Goal: Task Accomplishment & Management: Use online tool/utility

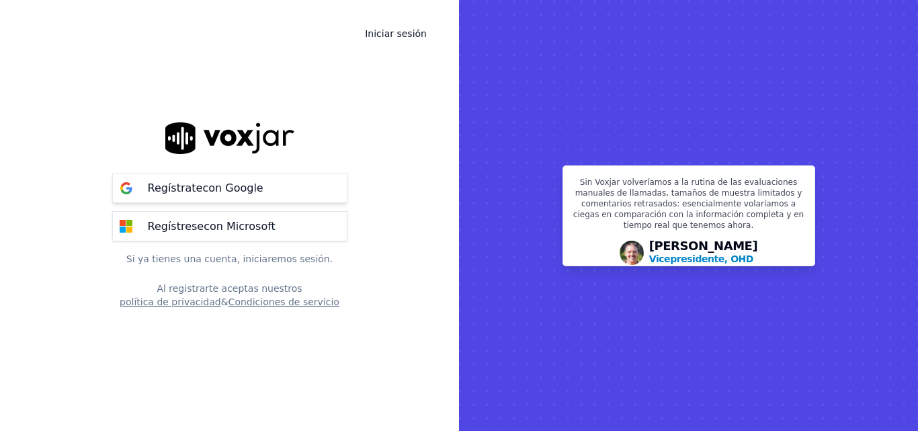
click at [228, 190] on font "con Google" at bounding box center [232, 188] width 61 height 13
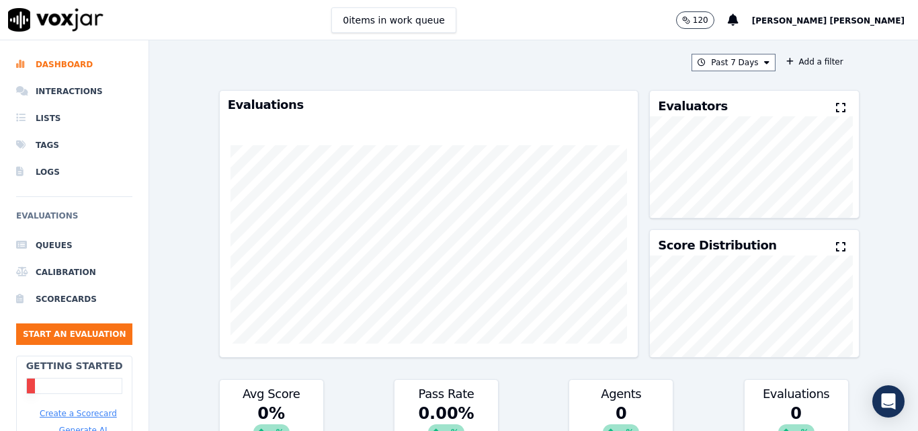
click at [709, 17] on p "120" at bounding box center [700, 20] width 15 height 11
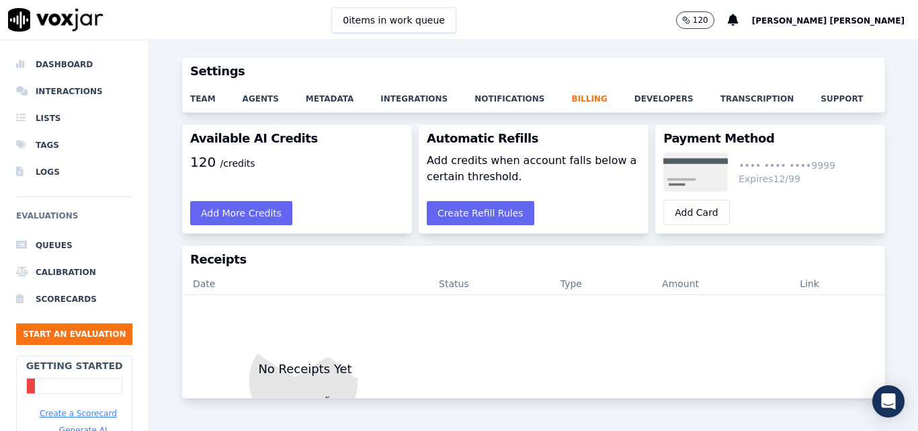
scroll to position [76, 0]
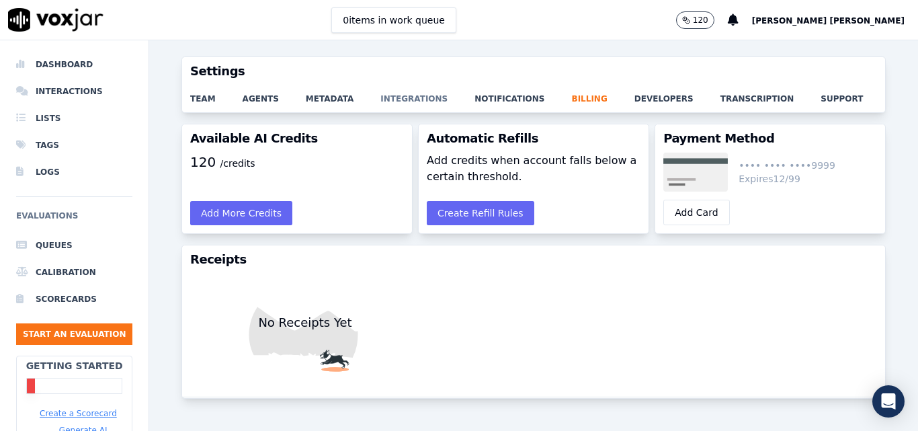
click at [389, 102] on link "integrations" at bounding box center [428, 94] width 94 height 19
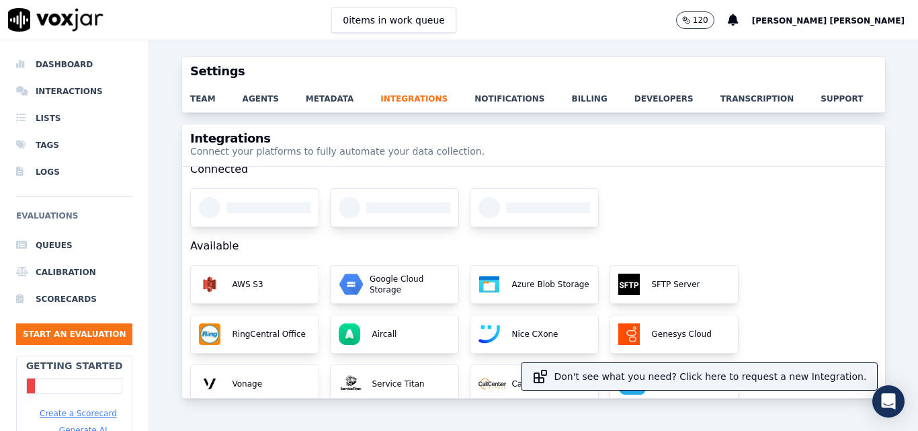
scroll to position [18, 0]
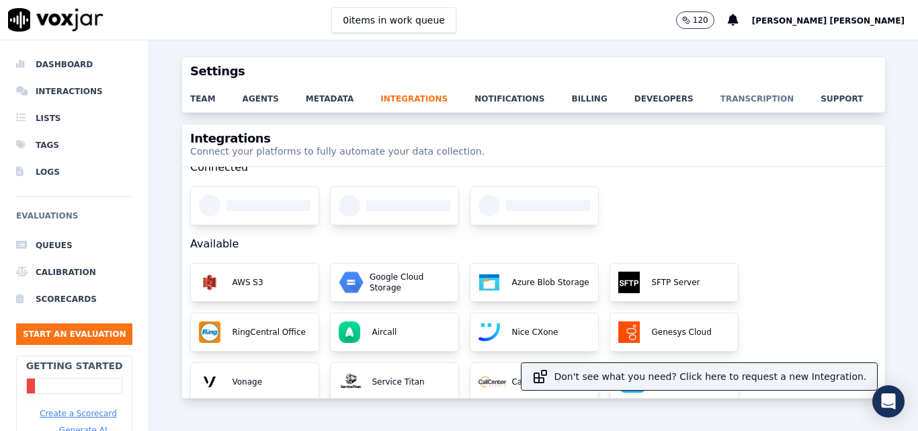
click at [721, 102] on link "transcription" at bounding box center [771, 94] width 101 height 19
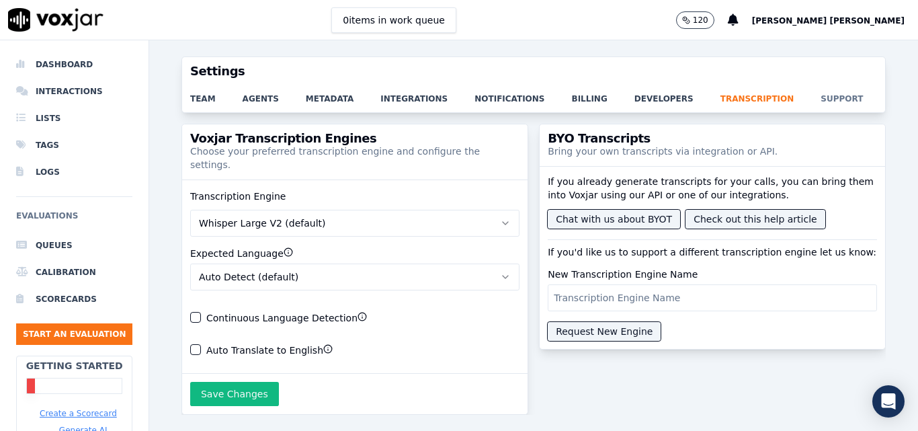
click at [821, 101] on link "support" at bounding box center [855, 94] width 69 height 19
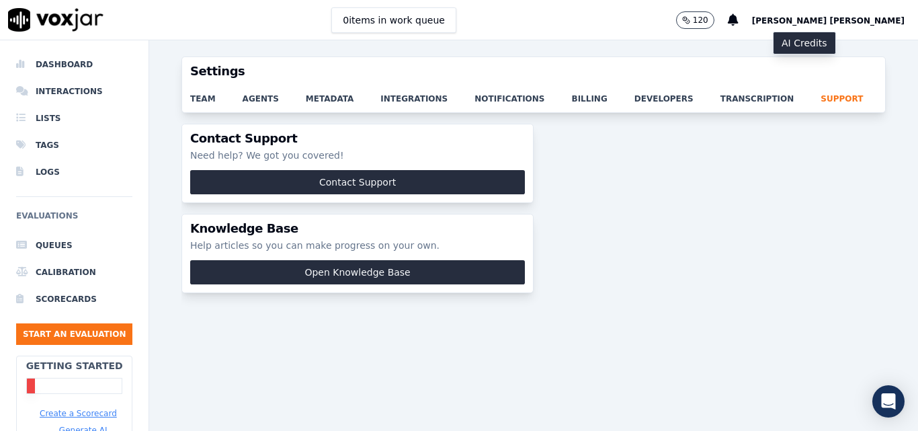
click at [715, 18] on button "120" at bounding box center [695, 19] width 38 height 17
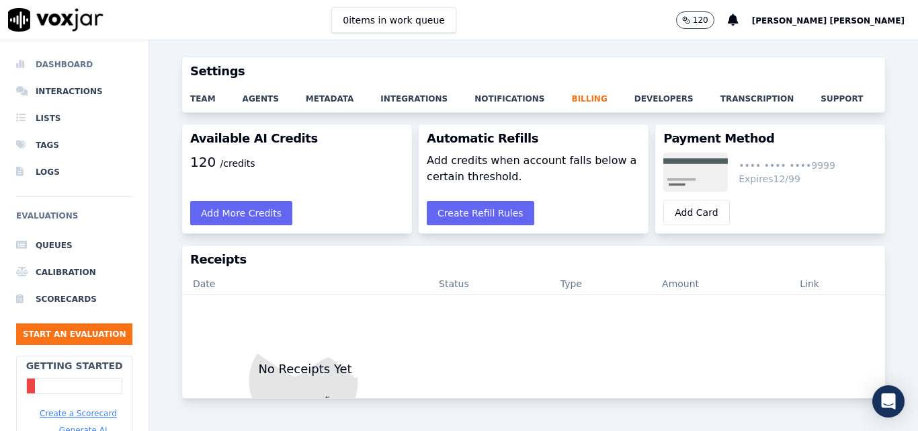
click at [73, 60] on li "Dashboard" at bounding box center [74, 64] width 116 height 27
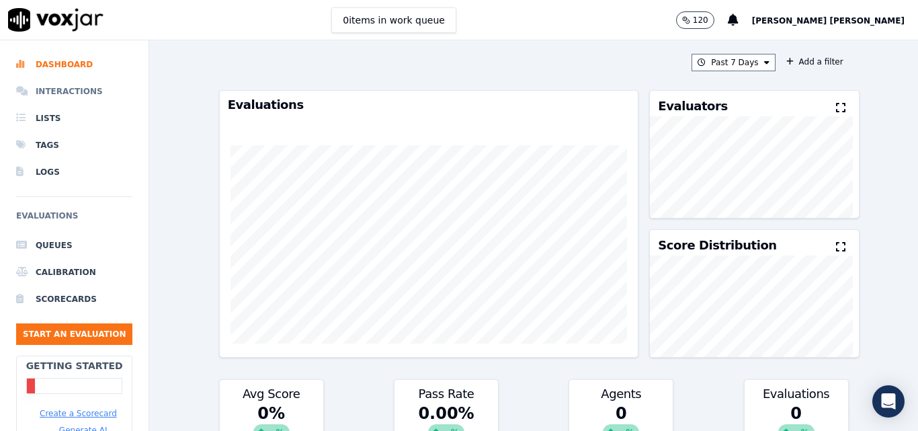
click at [69, 86] on li "Interactions" at bounding box center [74, 91] width 116 height 27
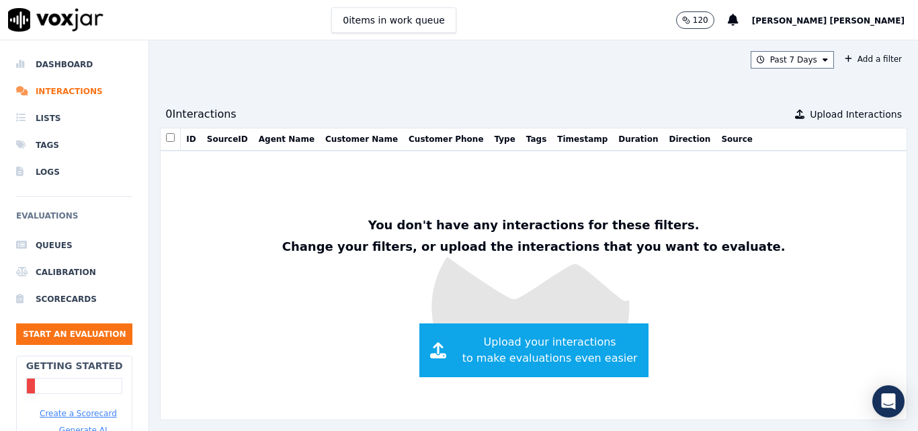
click at [78, 13] on img at bounding box center [55, 20] width 95 height 24
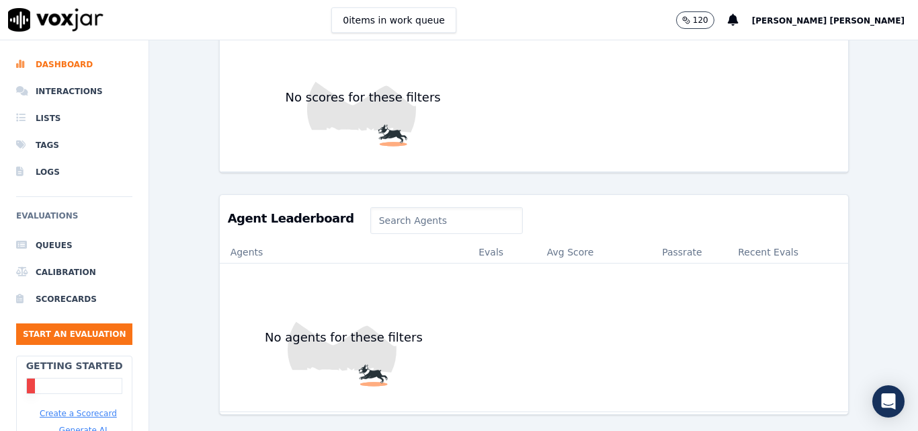
scroll to position [537, 0]
click at [103, 336] on button "Start an Evaluation" at bounding box center [74, 334] width 116 height 22
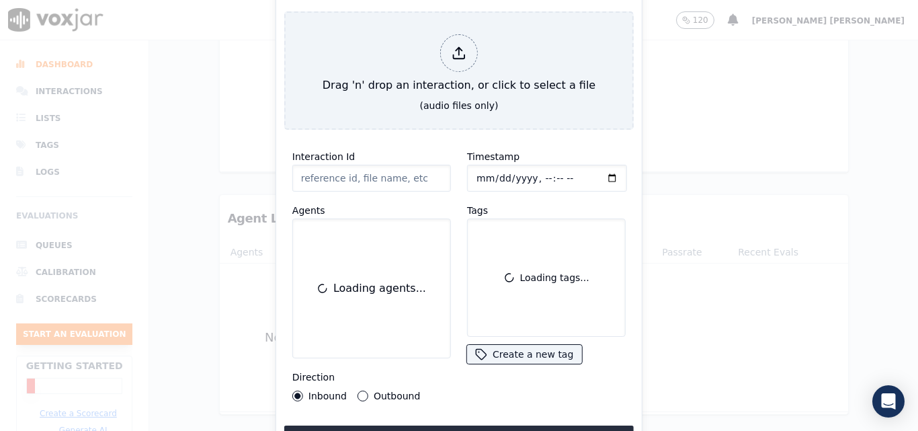
scroll to position [83, 0]
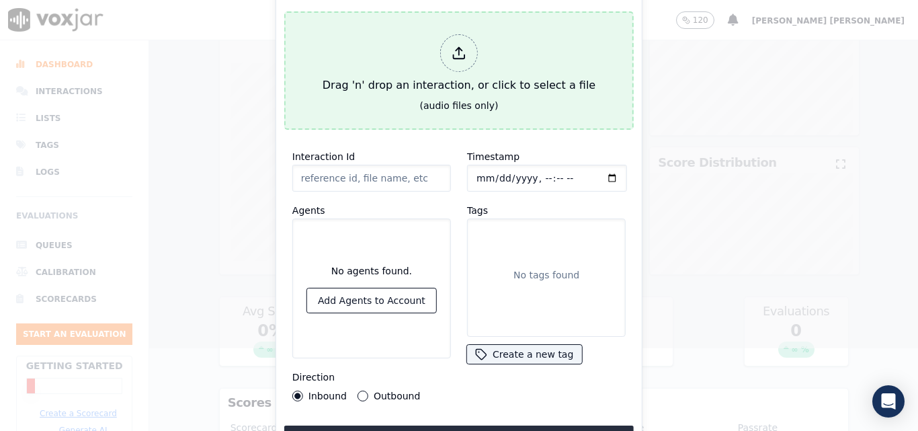
click at [506, 52] on div "Drag 'n' drop an interaction, or click to select a file" at bounding box center [459, 64] width 284 height 70
type input "call_1187780158.mp3"
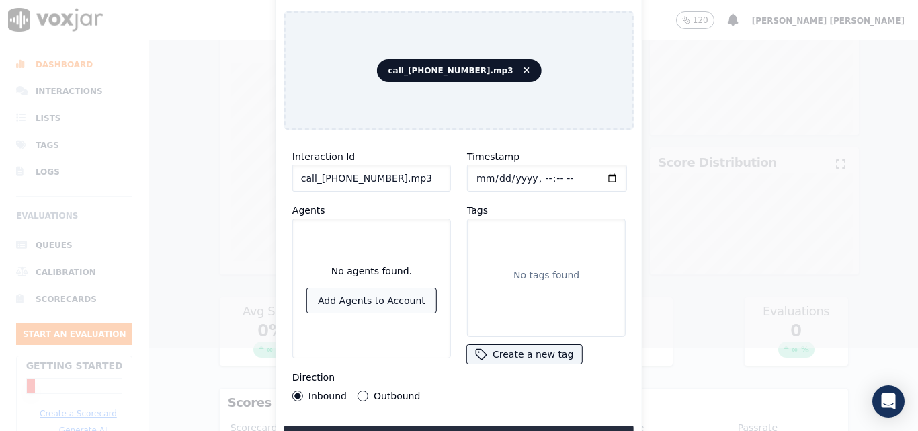
click at [403, 292] on button "Add Agents to Account" at bounding box center [371, 300] width 129 height 24
click at [367, 290] on button "Add Agents to Account" at bounding box center [371, 300] width 129 height 24
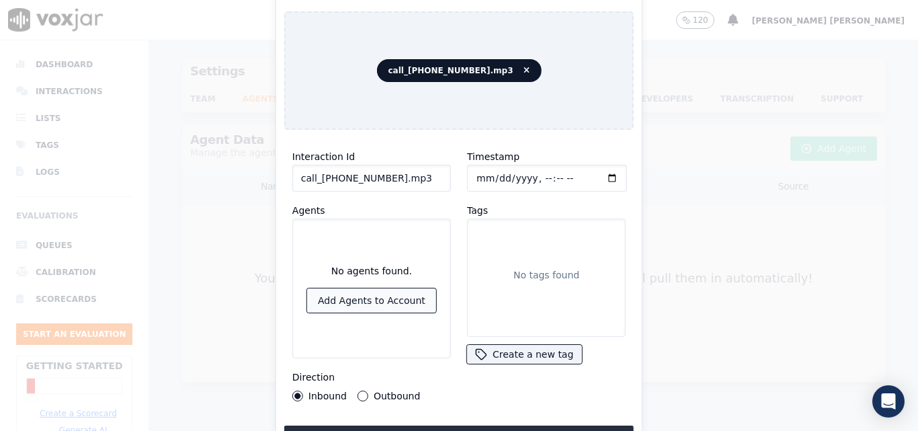
click at [367, 290] on button "Add Agents to Account" at bounding box center [371, 300] width 129 height 24
click at [530, 268] on p "No tags found" at bounding box center [547, 274] width 66 height 13
click at [485, 428] on button "Upload interaction to start evaluation" at bounding box center [459, 438] width 350 height 24
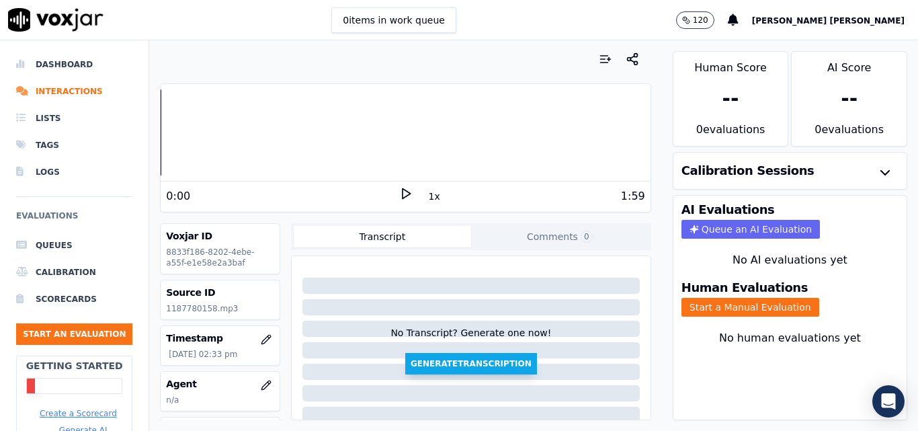
click at [467, 358] on button "Generate Transcription" at bounding box center [471, 364] width 132 height 22
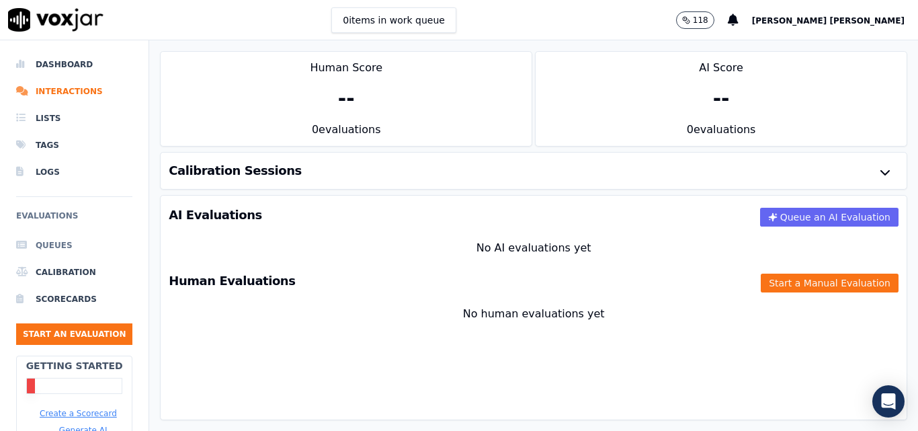
click at [52, 243] on li "Queues" at bounding box center [74, 245] width 116 height 27
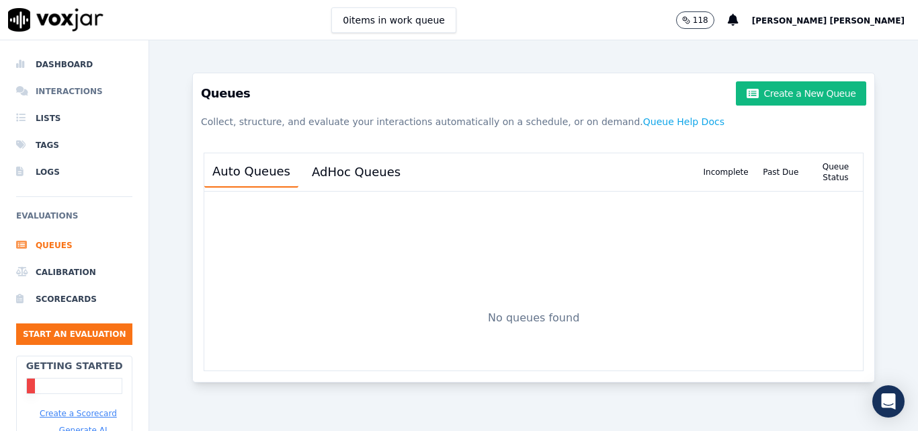
click at [64, 89] on li "Interactions" at bounding box center [74, 91] width 116 height 27
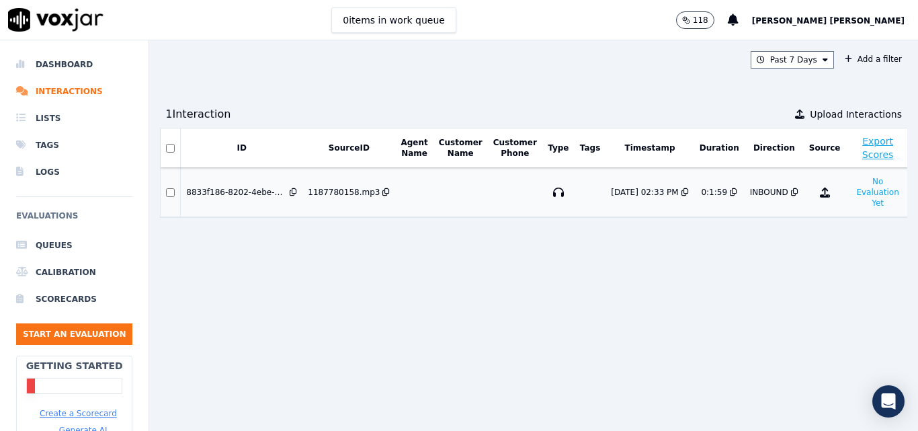
click at [244, 189] on div "8833f186-8202-4ebe-a55f-e1e58e2a3baf" at bounding box center [236, 192] width 101 height 11
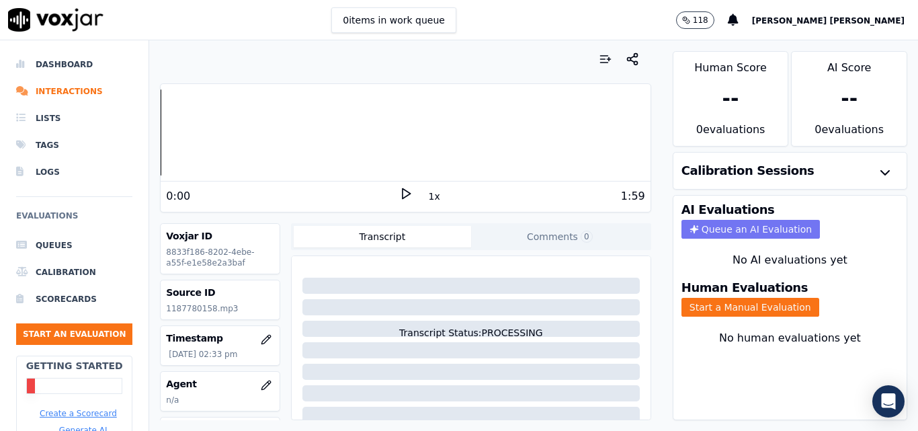
click at [728, 228] on button "Queue an AI Evaluation" at bounding box center [751, 229] width 139 height 19
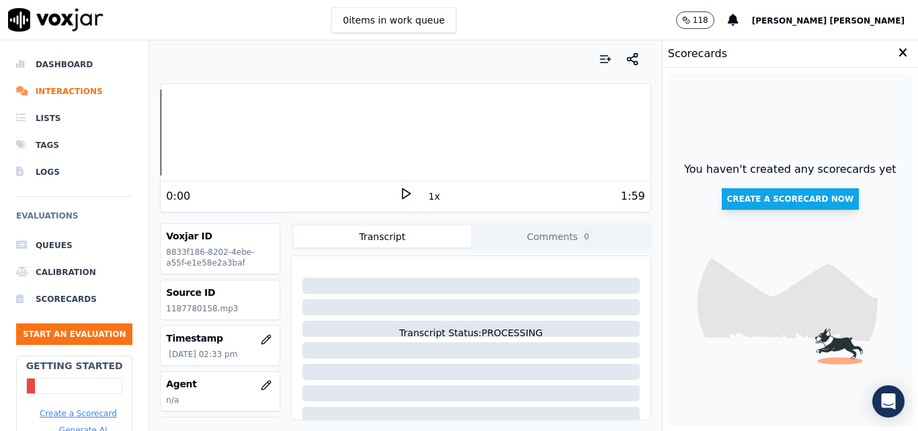
click at [775, 193] on button "Create a scorecard now" at bounding box center [791, 199] width 138 height 22
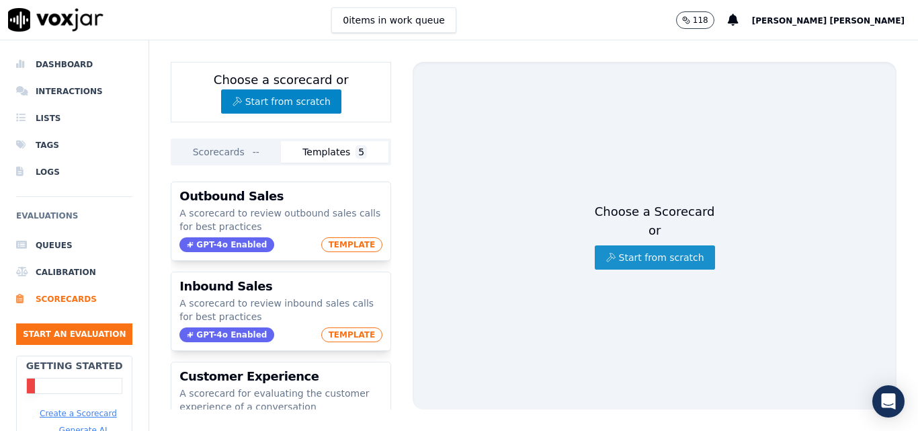
click at [646, 246] on button "Start from scratch" at bounding box center [655, 257] width 120 height 24
